Goal: Information Seeking & Learning: Learn about a topic

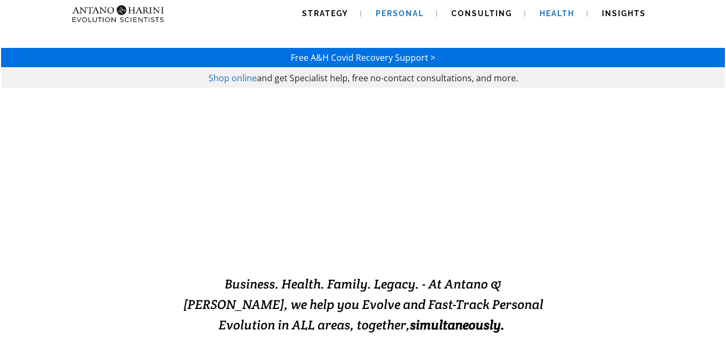
click at [545, 12] on span "Health" at bounding box center [557, 13] width 35 height 9
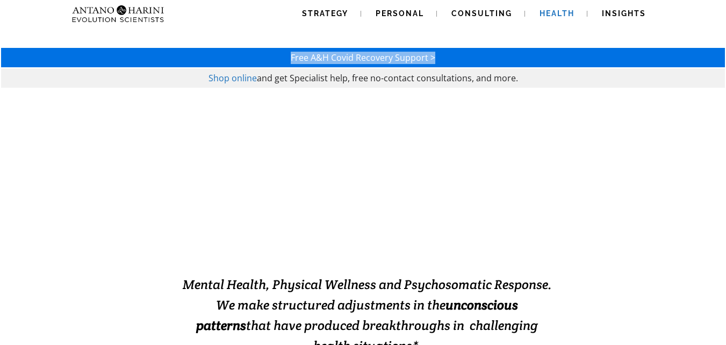
drag, startPoint x: 0, startPoint y: 0, endPoint x: 727, endPoint y: 78, distance: 731.5
click at [725, 74] on div "Free A&H [MEDICAL_DATA] Recovery Support > Shop online and get Specialist help,…" at bounding box center [363, 60] width 726 height 58
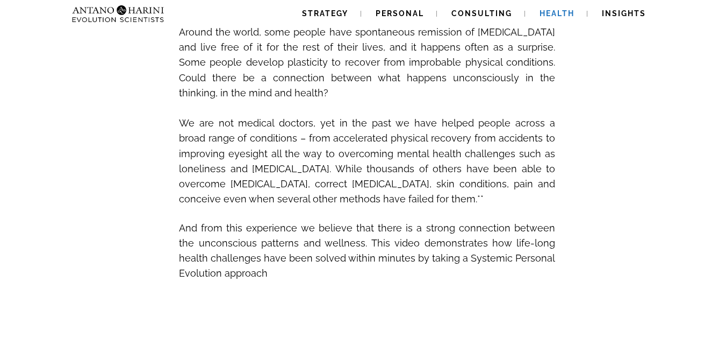
scroll to position [124, 0]
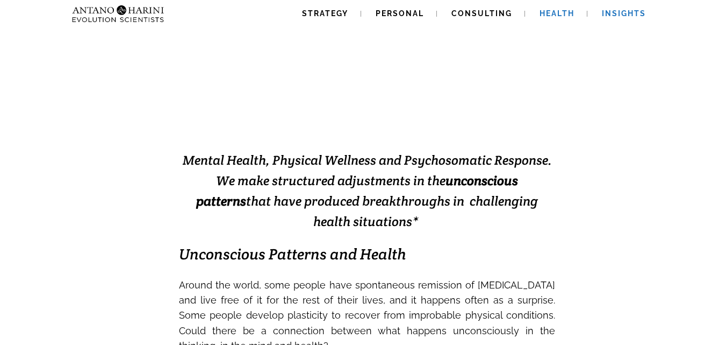
click at [636, 15] on span "Insights" at bounding box center [624, 13] width 44 height 9
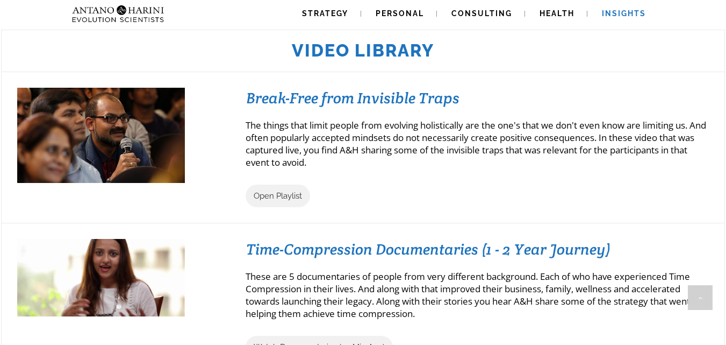
scroll to position [964, 0]
